Goal: Check status: Check status

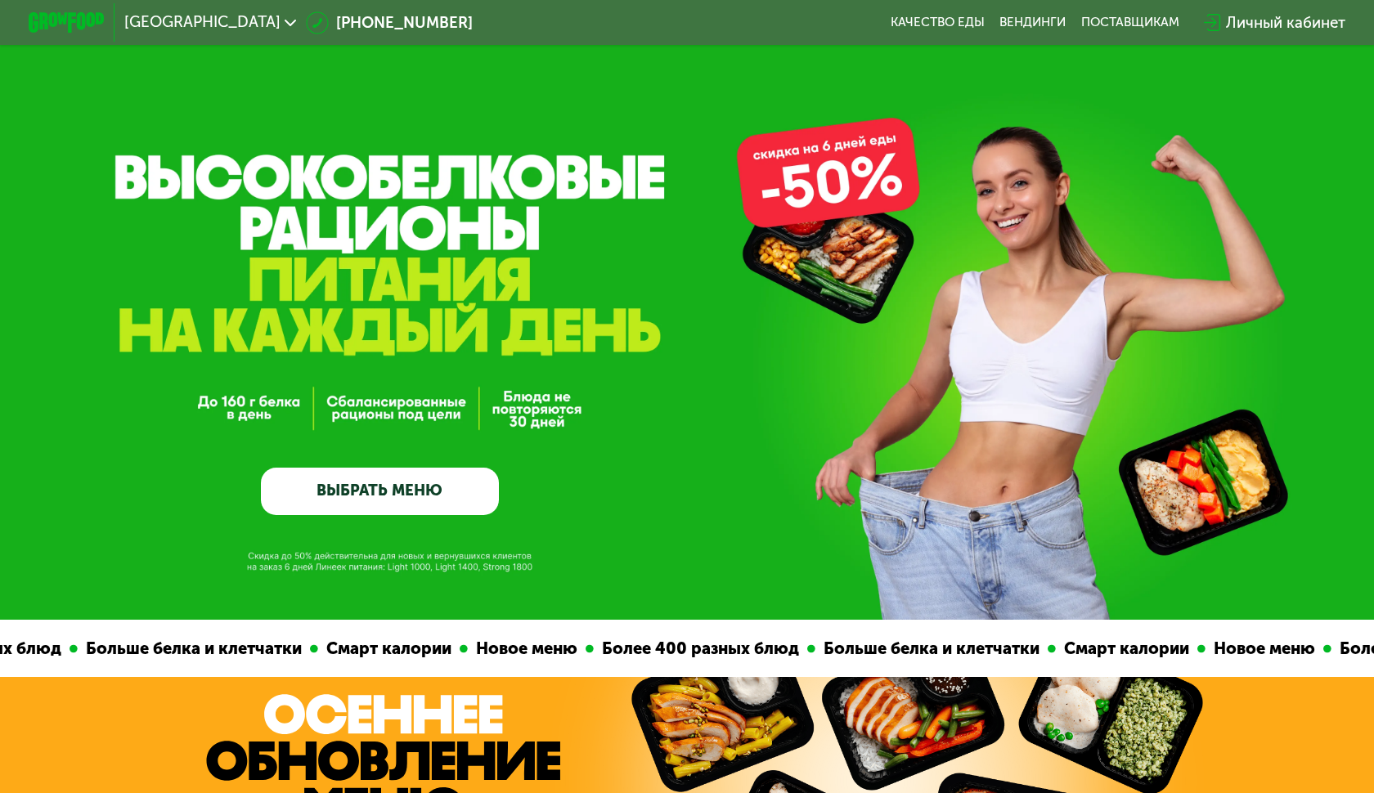
click at [1248, 13] on div "Личный кабинет" at bounding box center [1285, 22] width 119 height 23
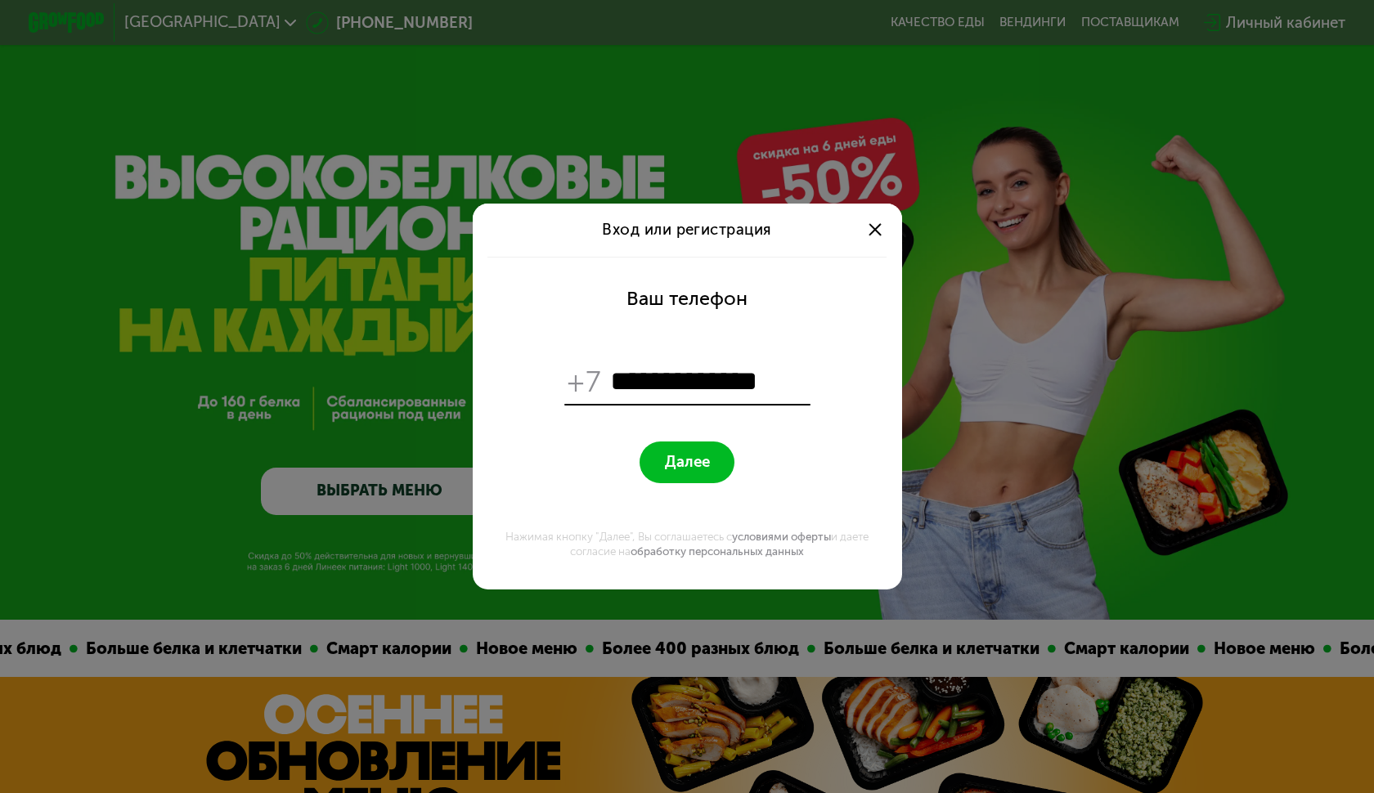
type input "**********"
click at [686, 462] on button "Далее" at bounding box center [686, 462] width 95 height 41
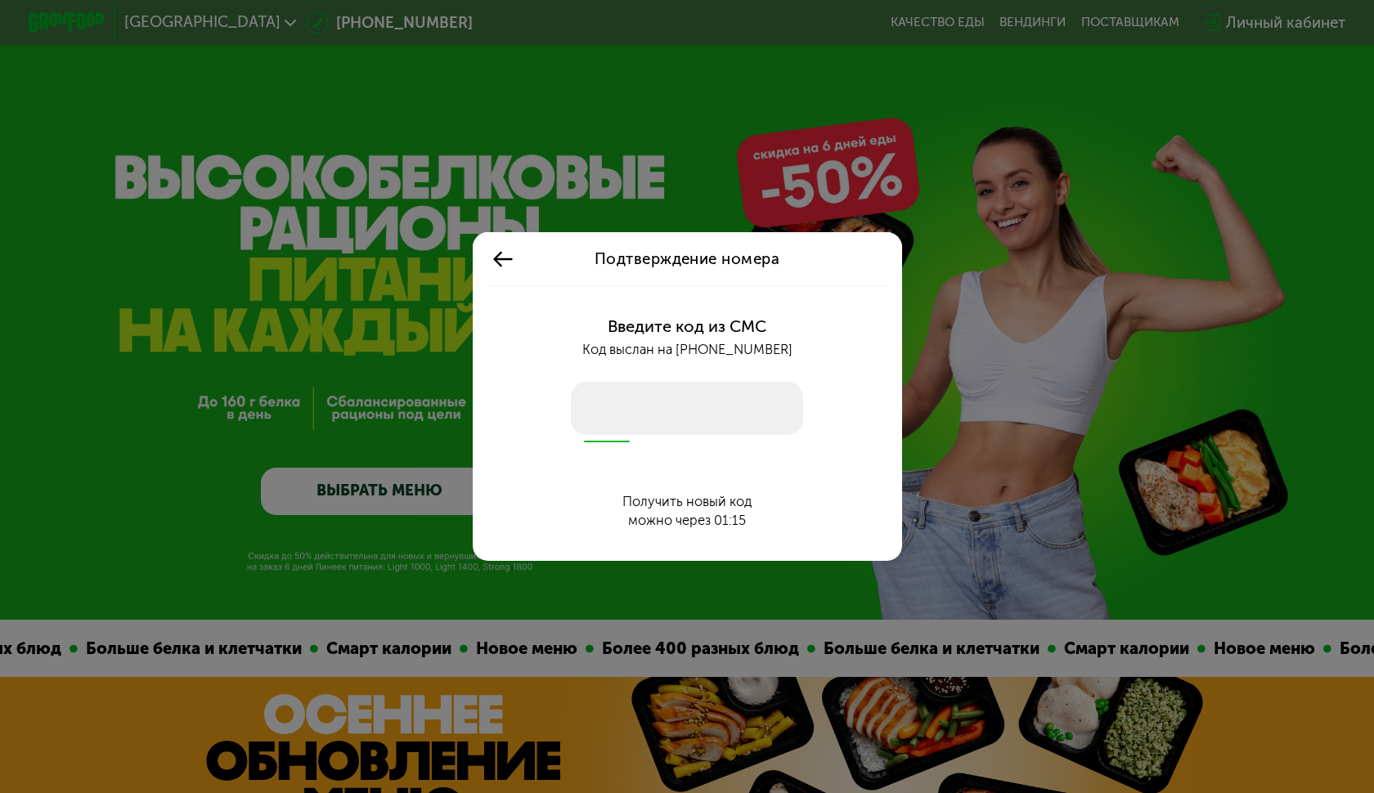
type input "****"
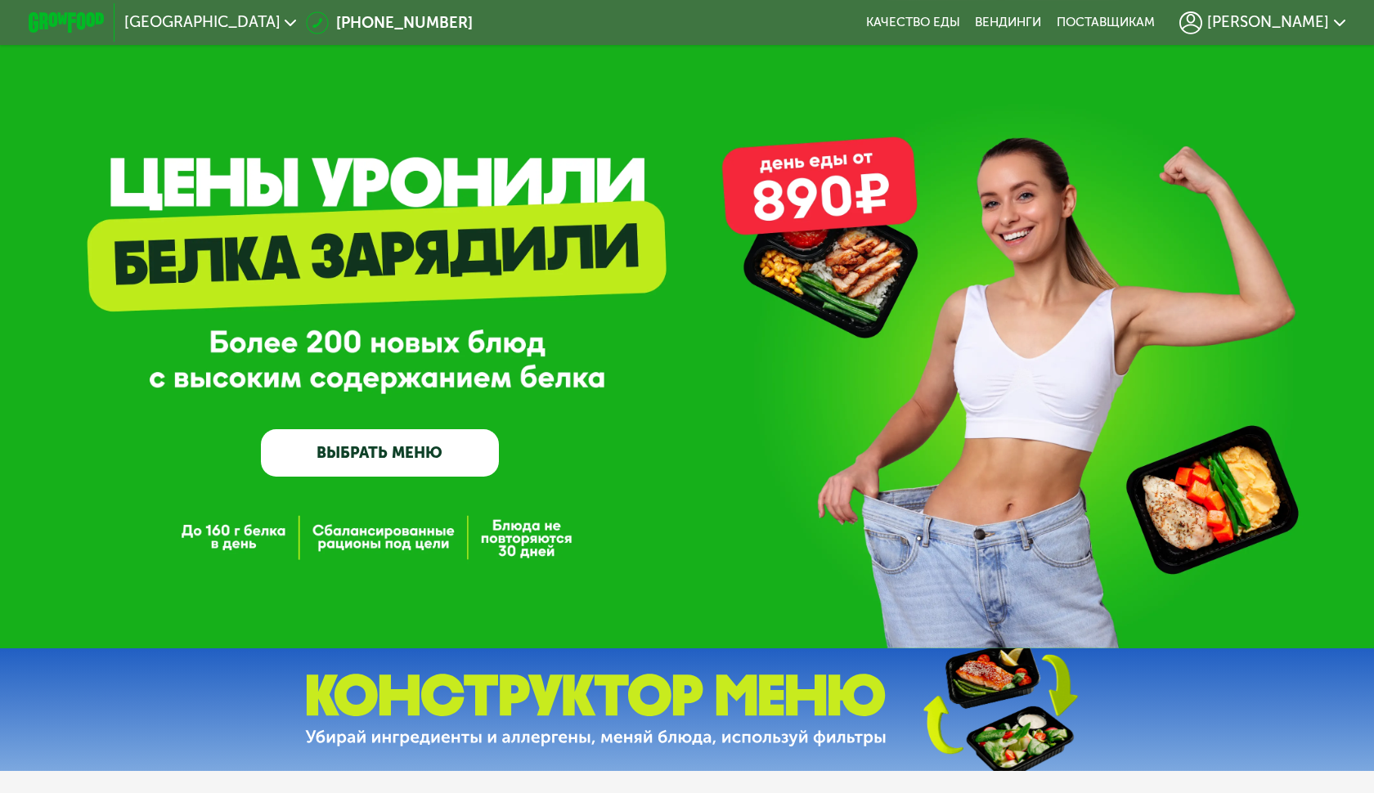
click at [1281, 22] on span "[PERSON_NAME]" at bounding box center [1268, 23] width 122 height 16
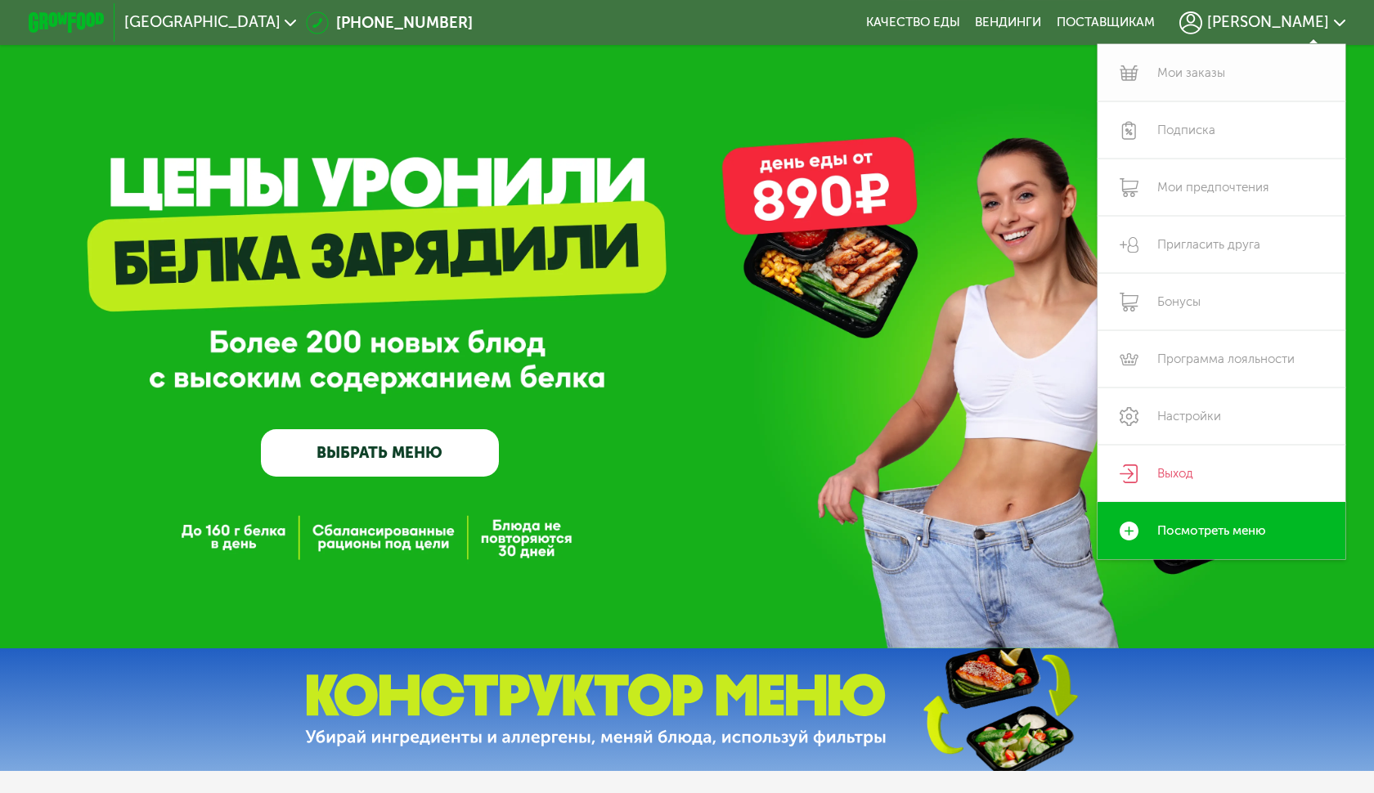
click at [1217, 80] on link "Мои заказы" at bounding box center [1221, 72] width 248 height 57
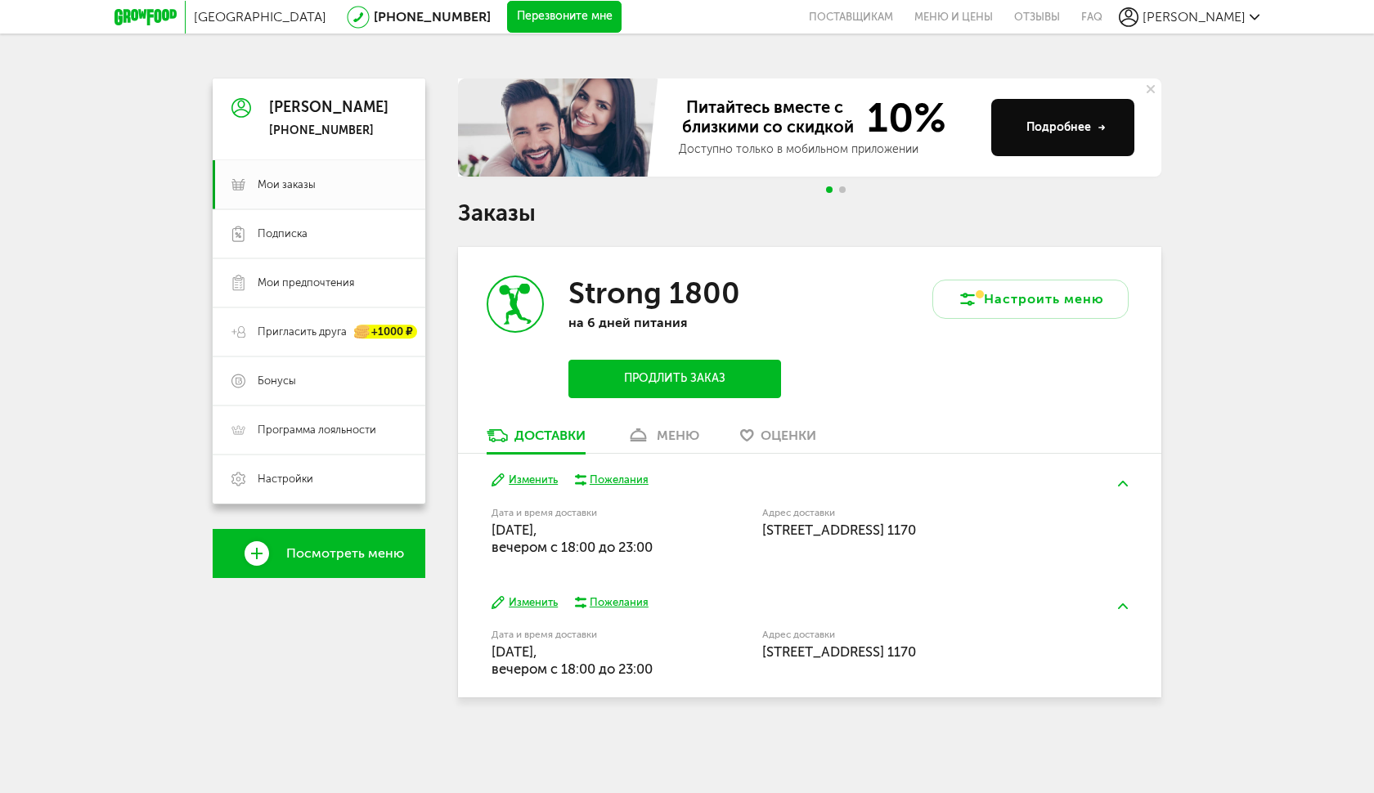
click at [616, 473] on div "Пожелания" at bounding box center [619, 480] width 59 height 15
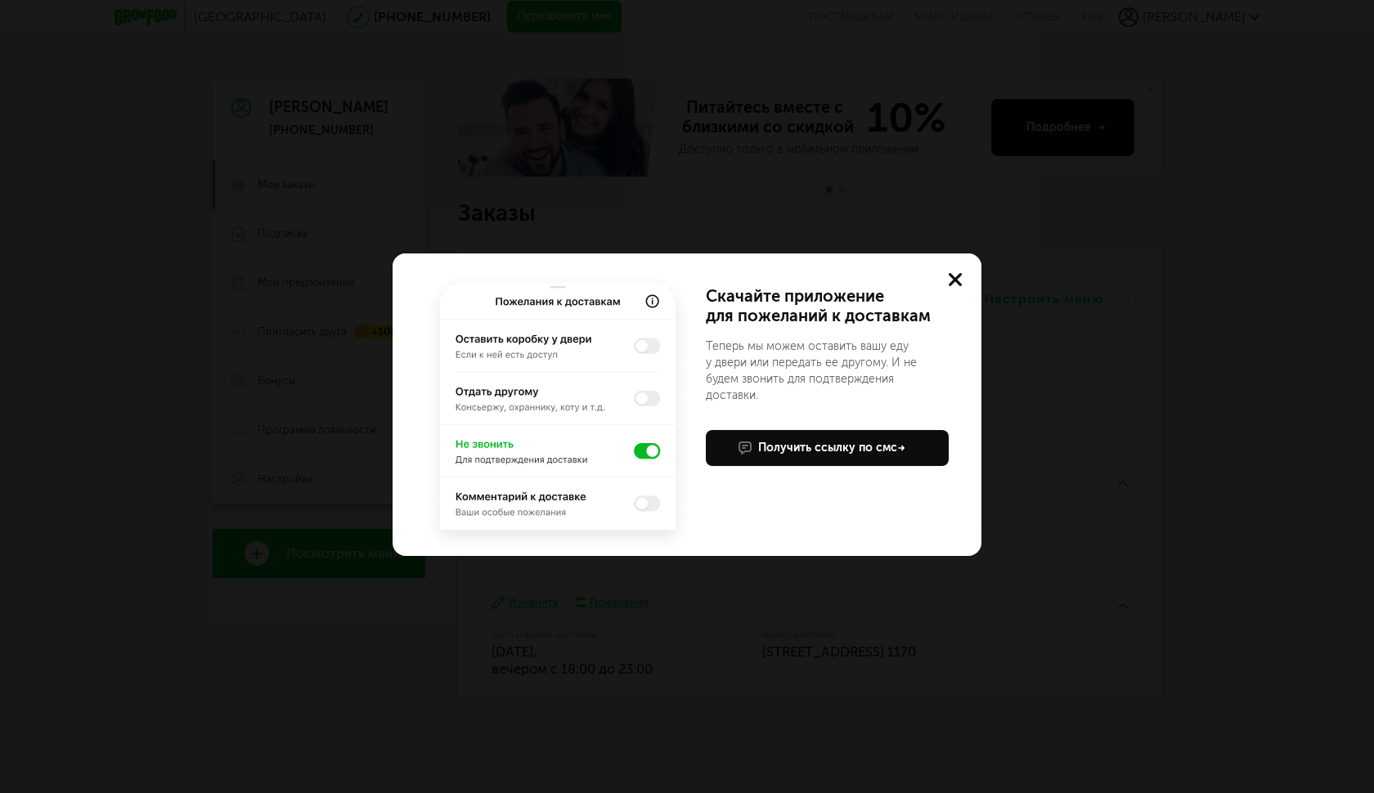
click at [639, 344] on img at bounding box center [557, 413] width 275 height 286
click at [645, 347] on img at bounding box center [557, 413] width 275 height 286
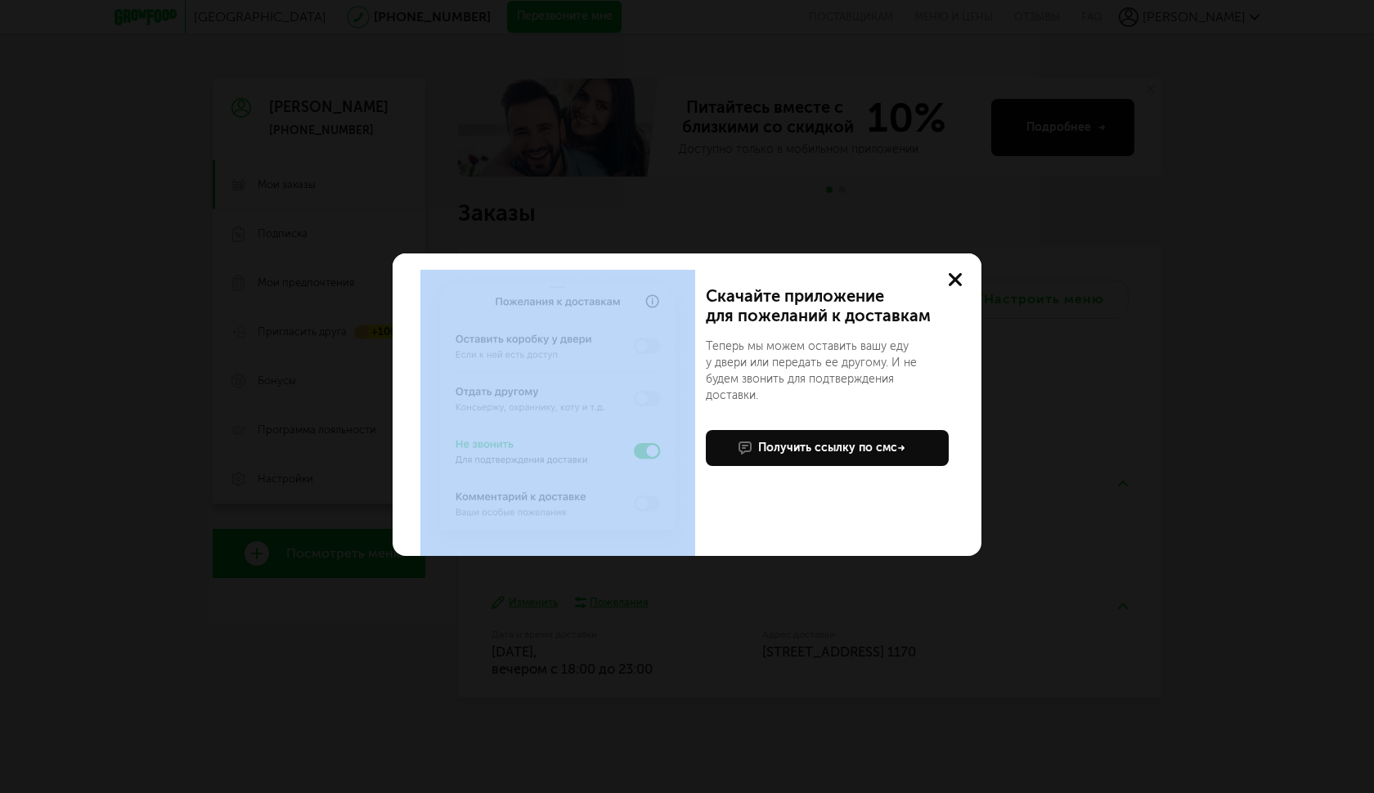
click at [654, 302] on img at bounding box center [557, 413] width 275 height 286
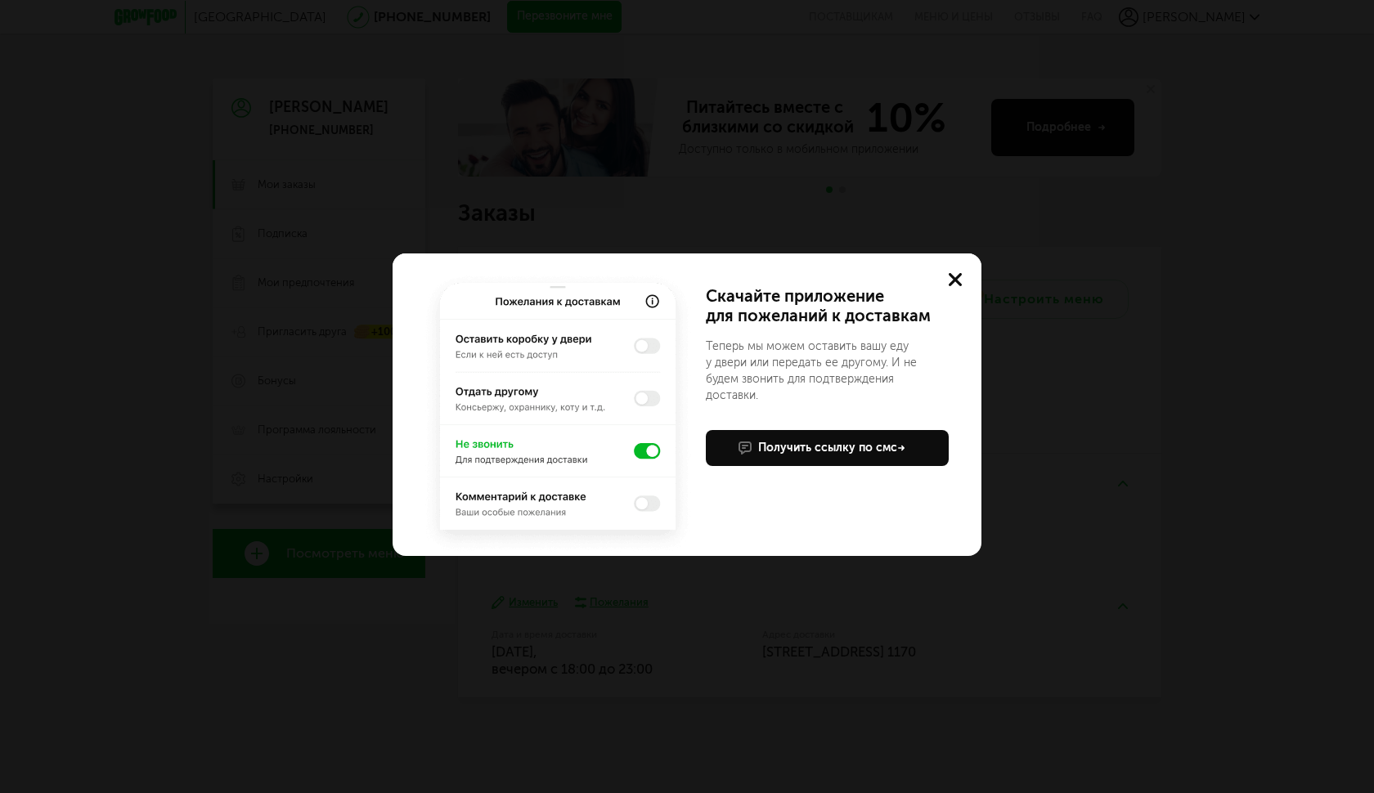
click at [654, 302] on img at bounding box center [557, 413] width 275 height 286
click at [957, 282] on use at bounding box center [954, 279] width 13 height 13
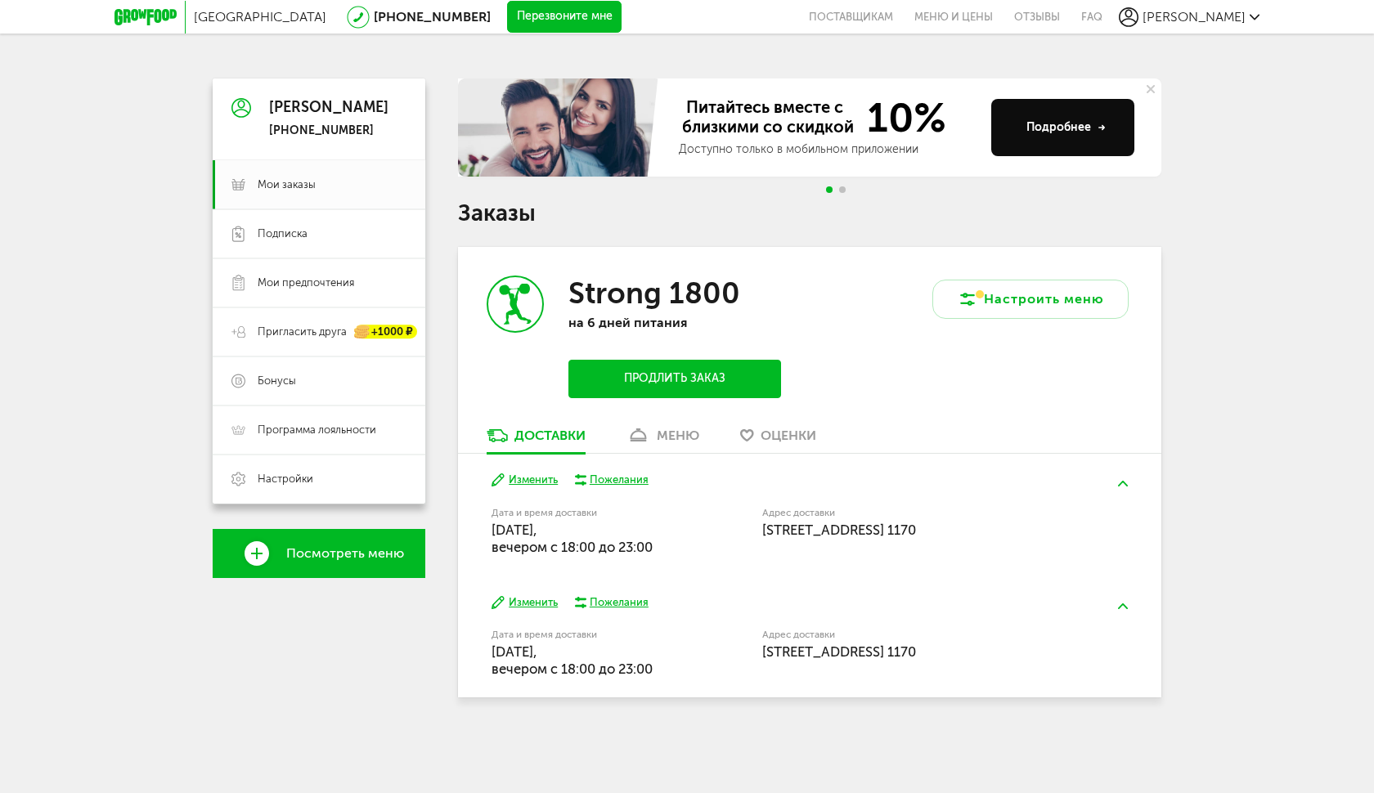
click at [662, 428] on div "меню" at bounding box center [678, 436] width 43 height 16
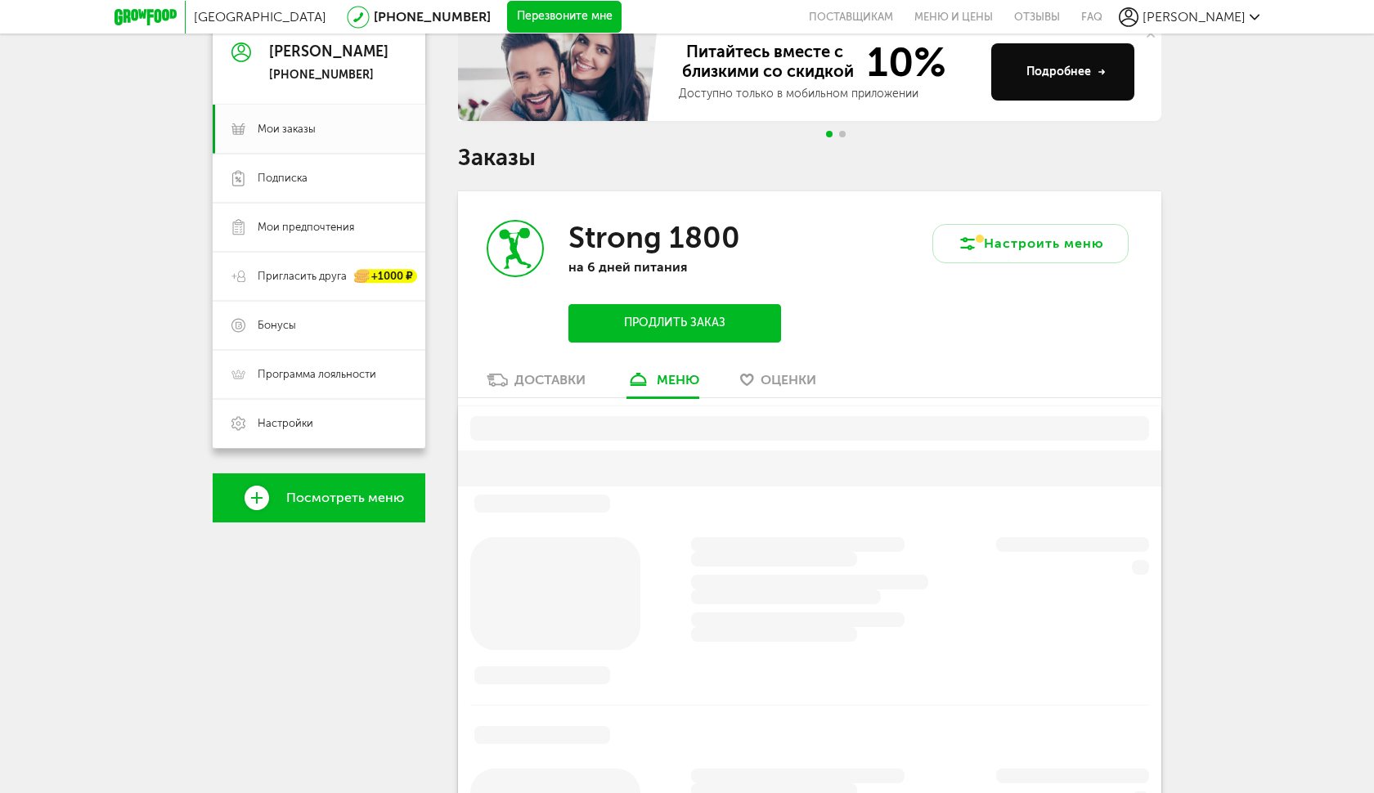
scroll to position [206, 0]
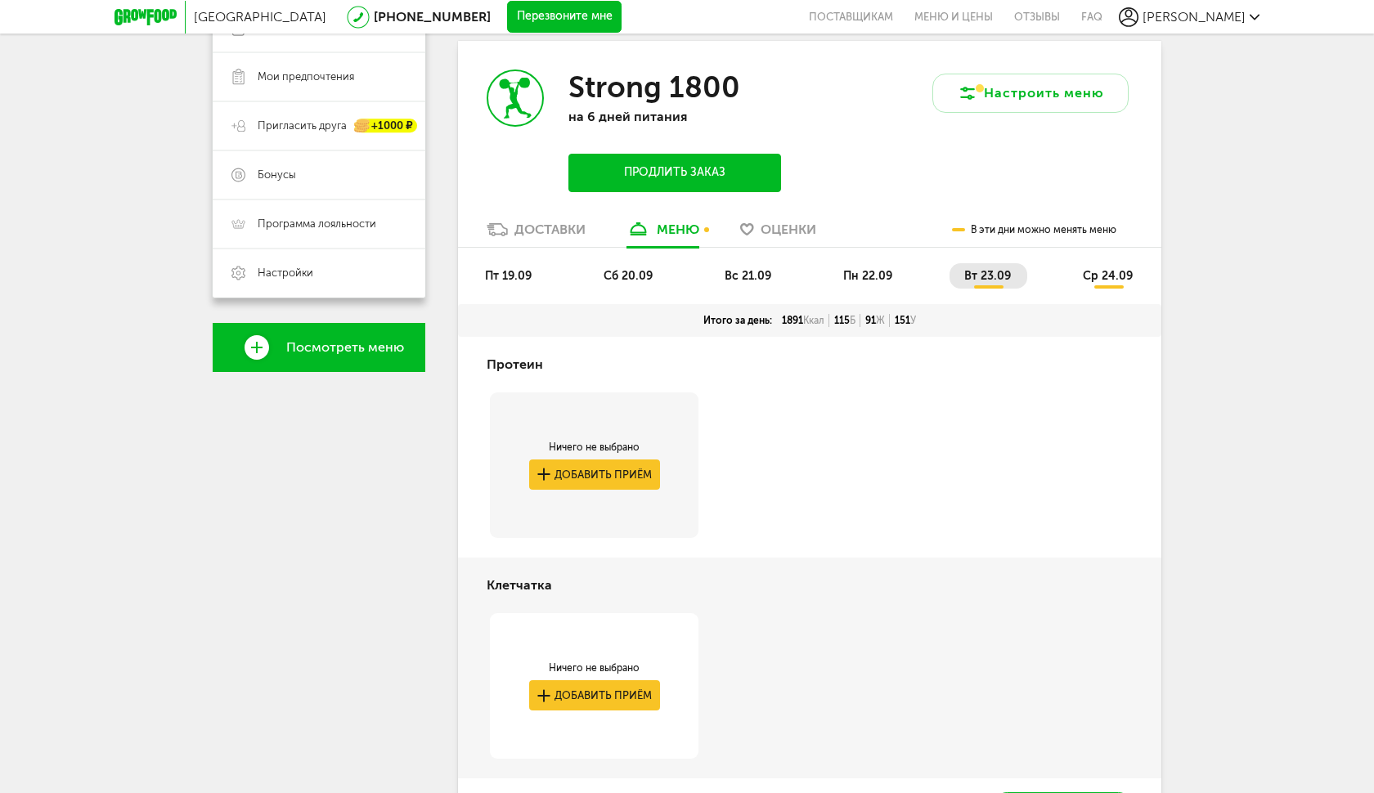
click at [503, 269] on span "пт 19.09" at bounding box center [508, 276] width 47 height 14
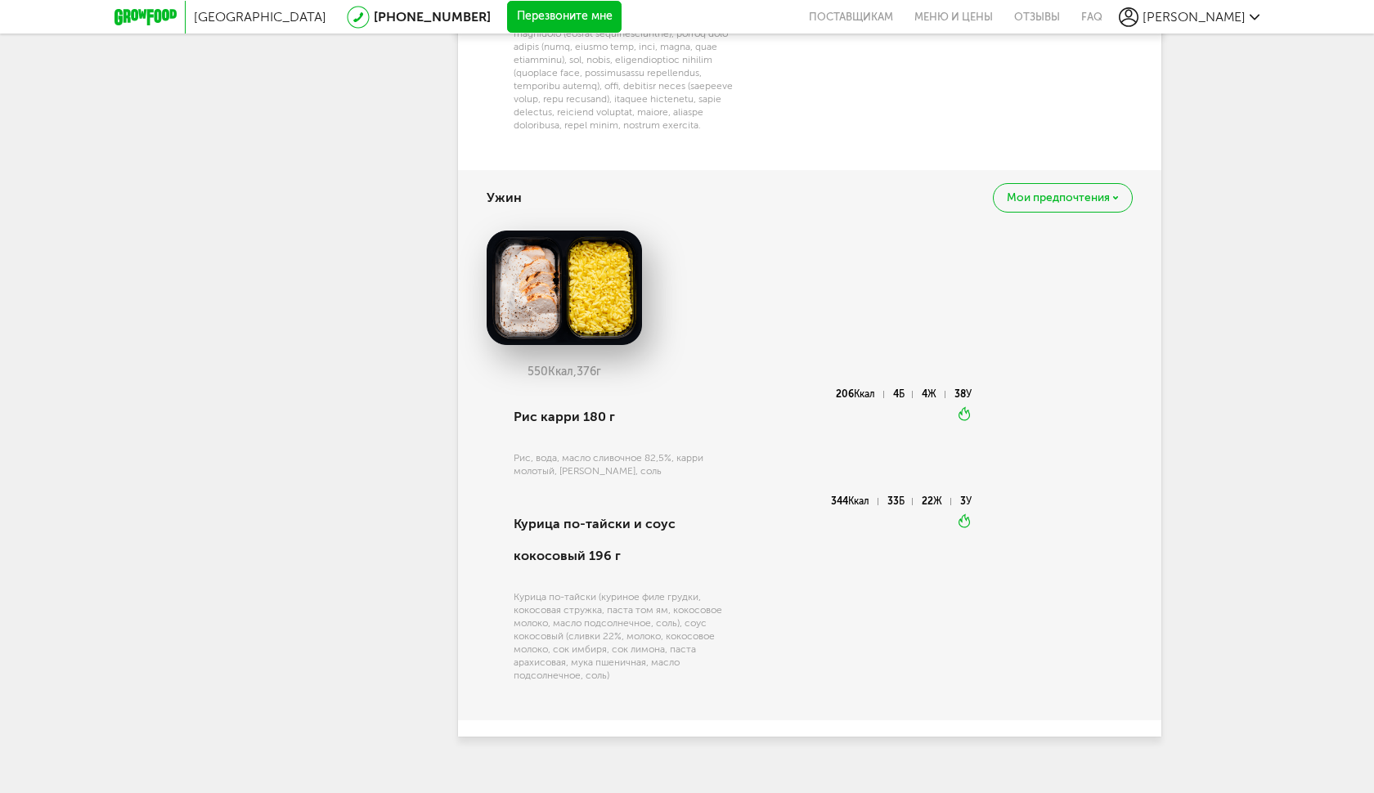
scroll to position [1814, 0]
click at [608, 300] on img at bounding box center [563, 288] width 155 height 114
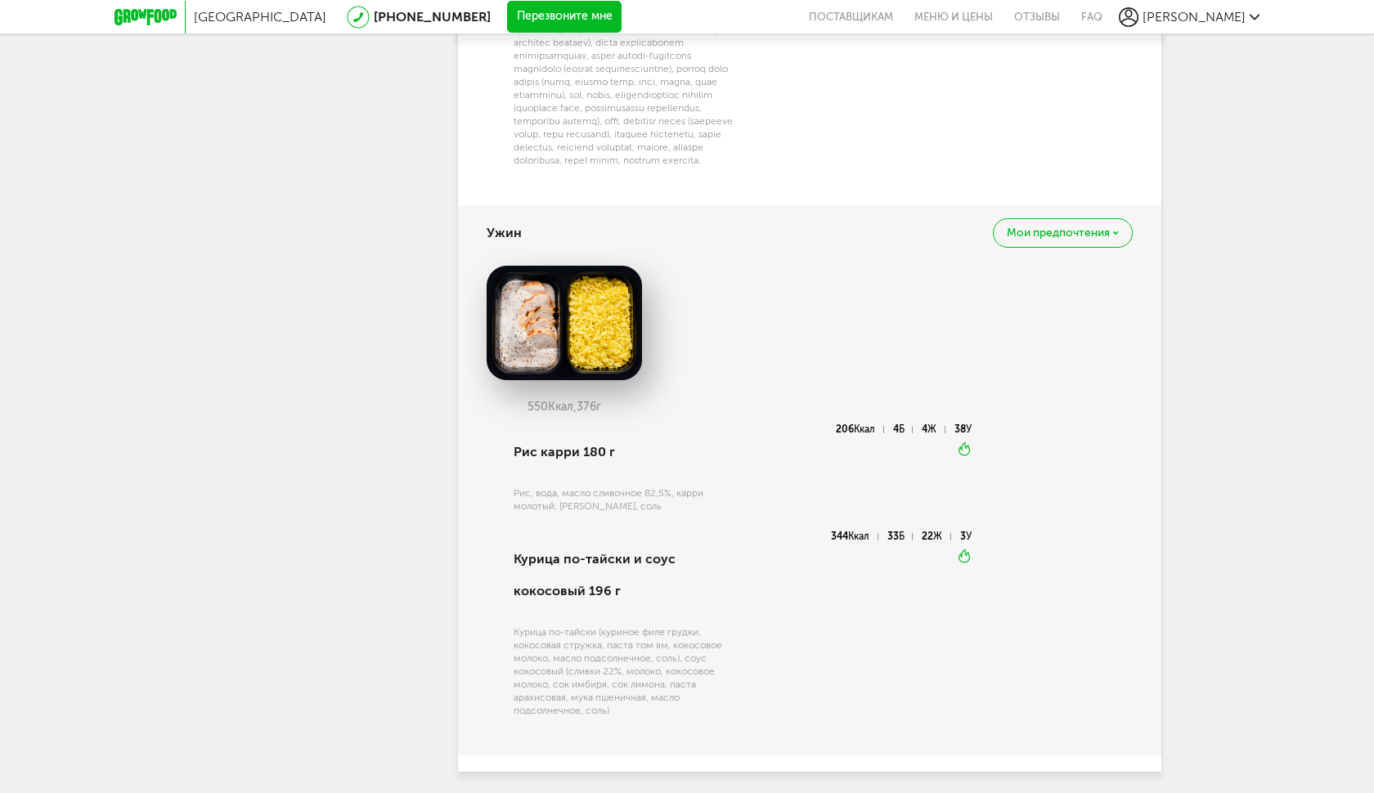
scroll to position [1778, 0]
click at [706, 343] on div "550 Ккал, 376 г" at bounding box center [809, 346] width 646 height 159
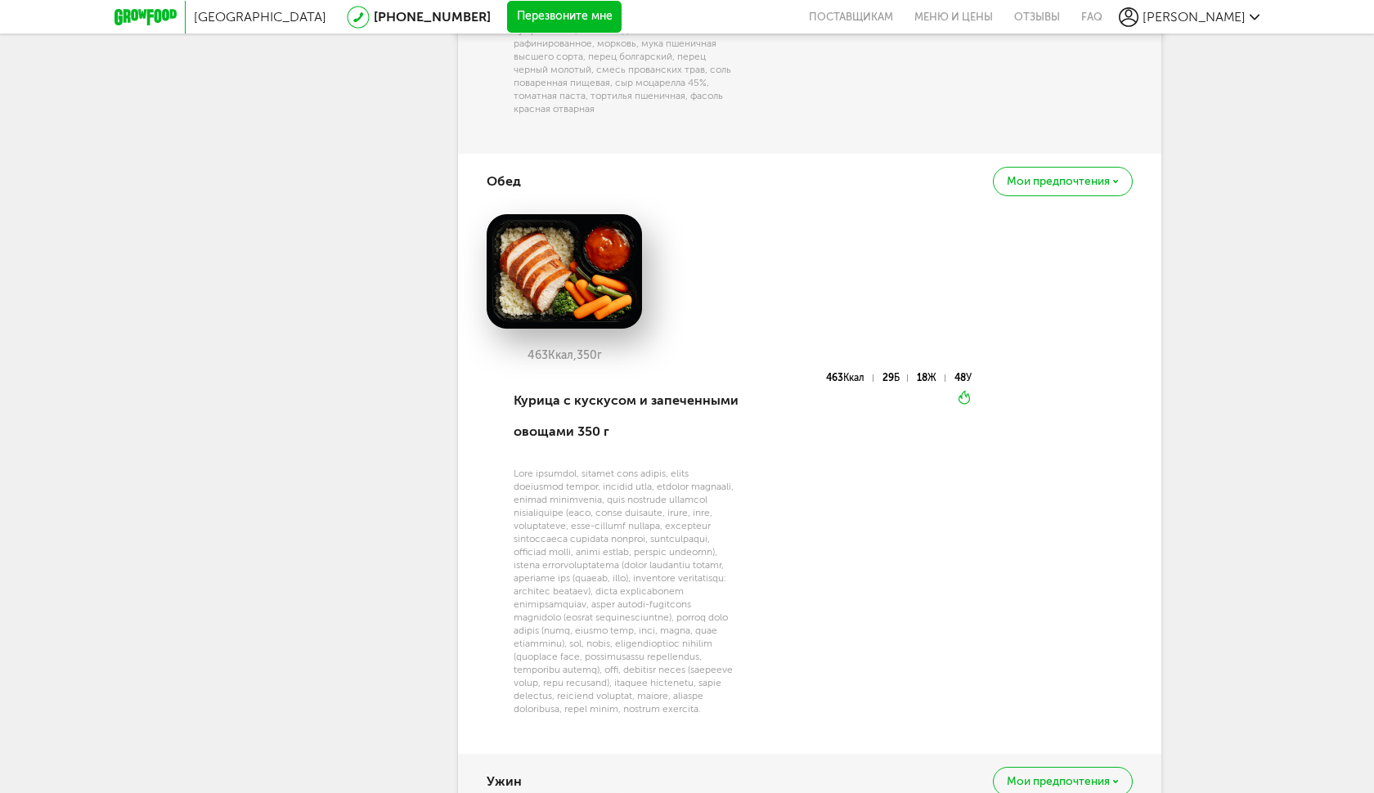
scroll to position [1222, 0]
